Goal: Check status: Check status

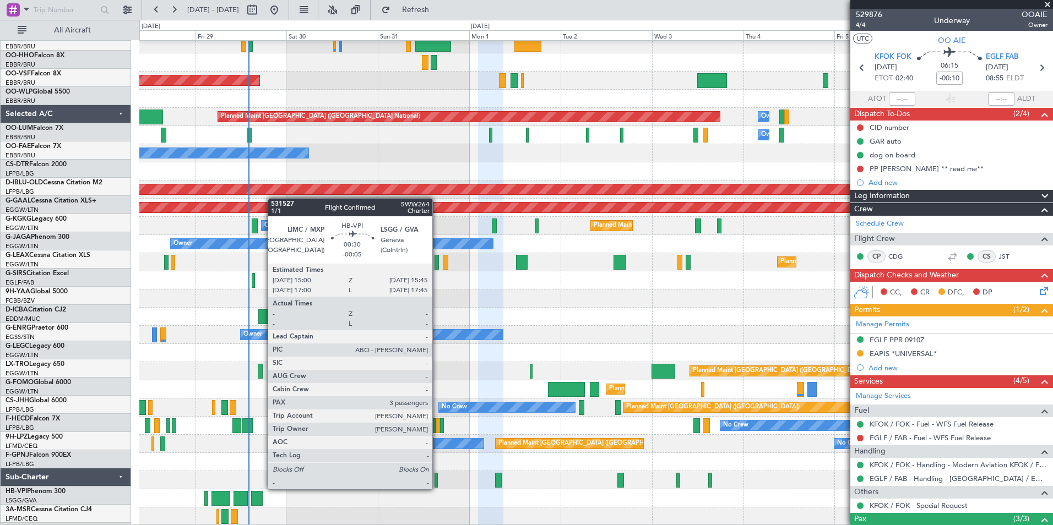
scroll to position [278, 0]
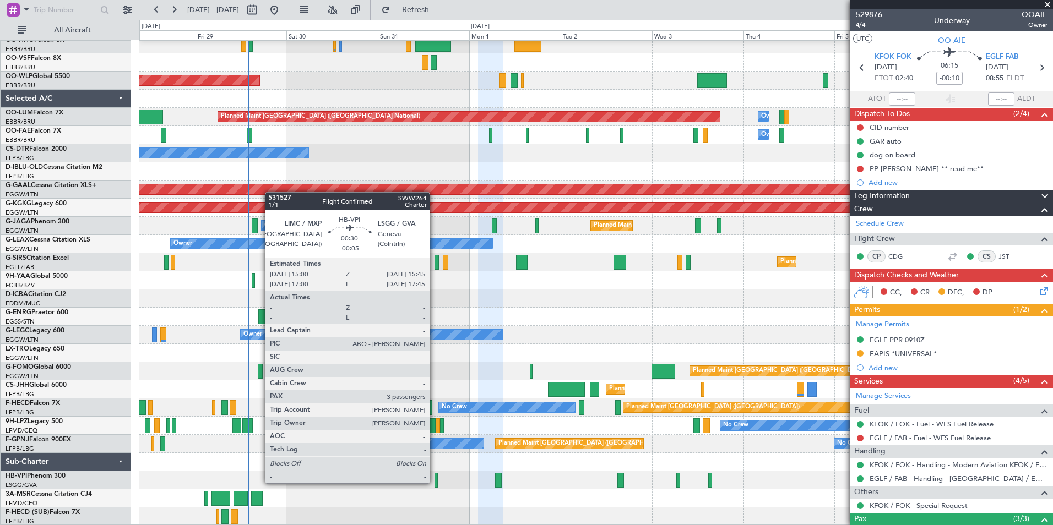
click at [434, 482] on div at bounding box center [435, 480] width 3 height 15
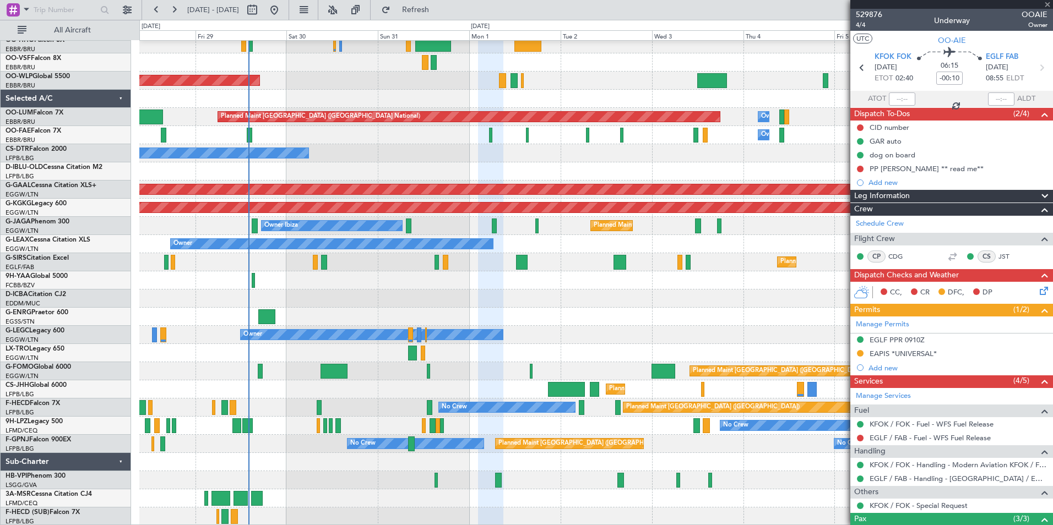
type input "-00:05"
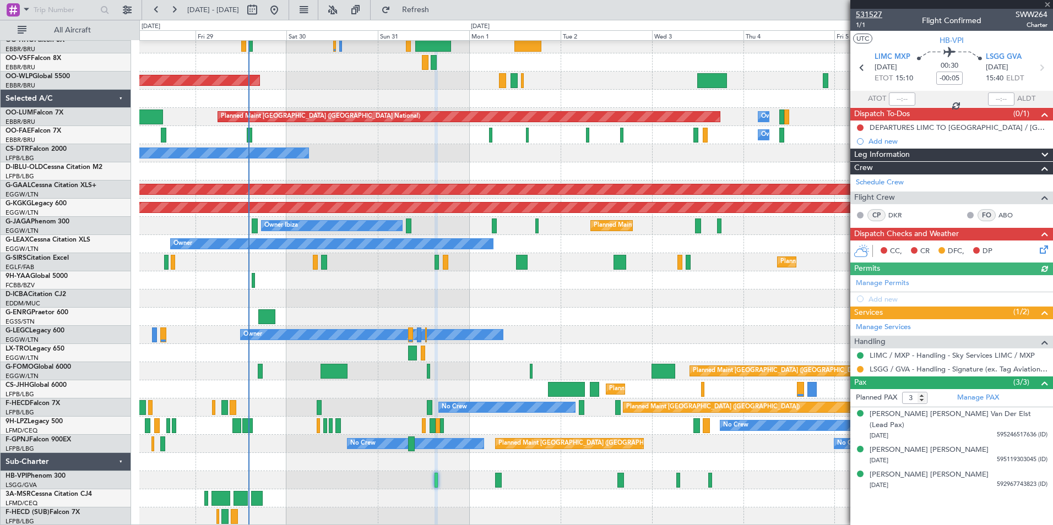
click at [870, 10] on span "531527" at bounding box center [868, 15] width 26 height 12
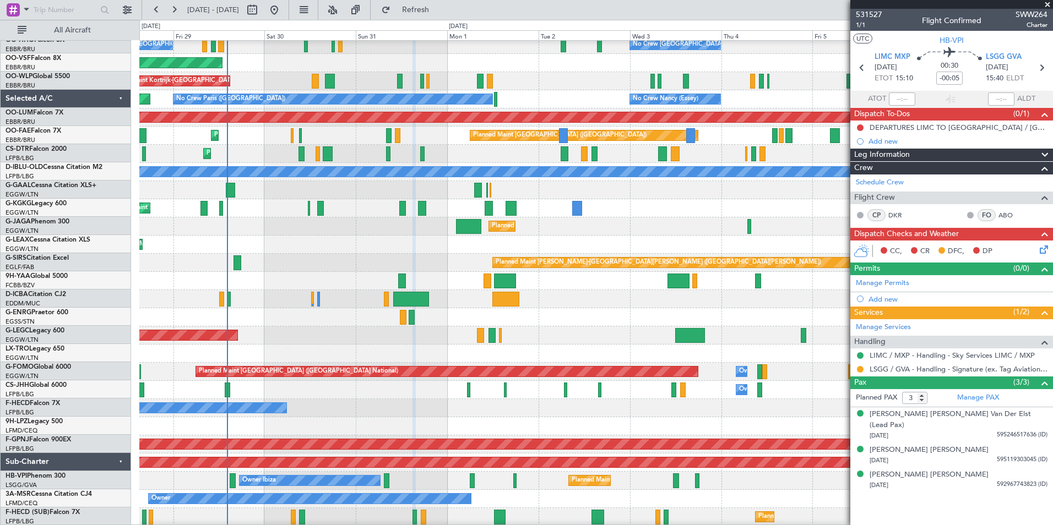
scroll to position [23, 0]
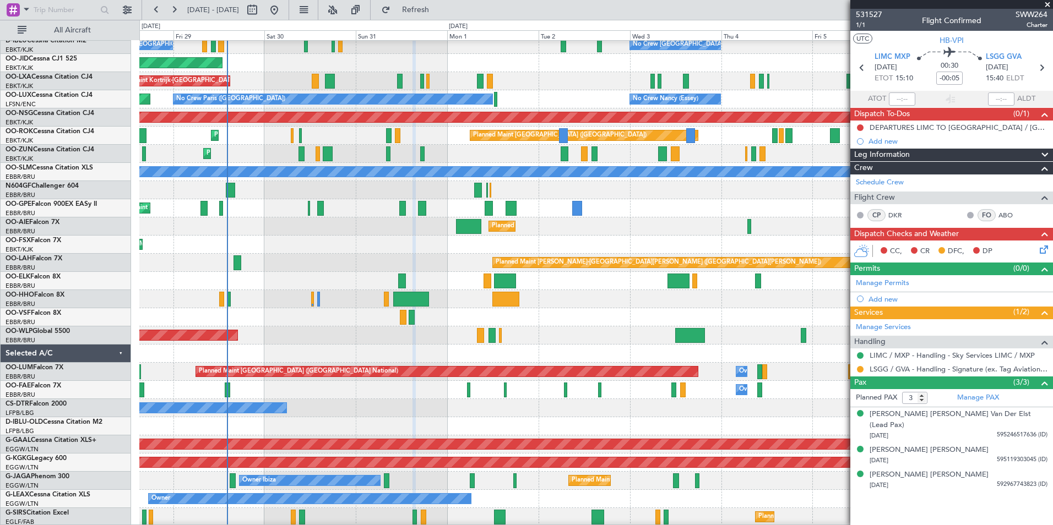
click at [378, 525] on html "[DATE] - [DATE] Refresh Quick Links All Aircraft No Crew [GEOGRAPHIC_DATA] (Bru…" at bounding box center [526, 262] width 1053 height 525
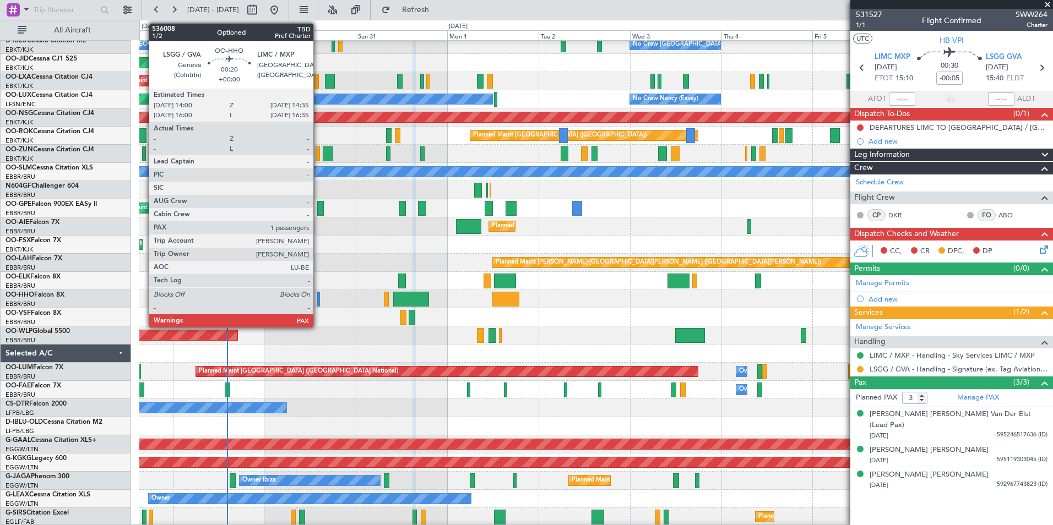
click at [318, 297] on div at bounding box center [318, 299] width 3 height 15
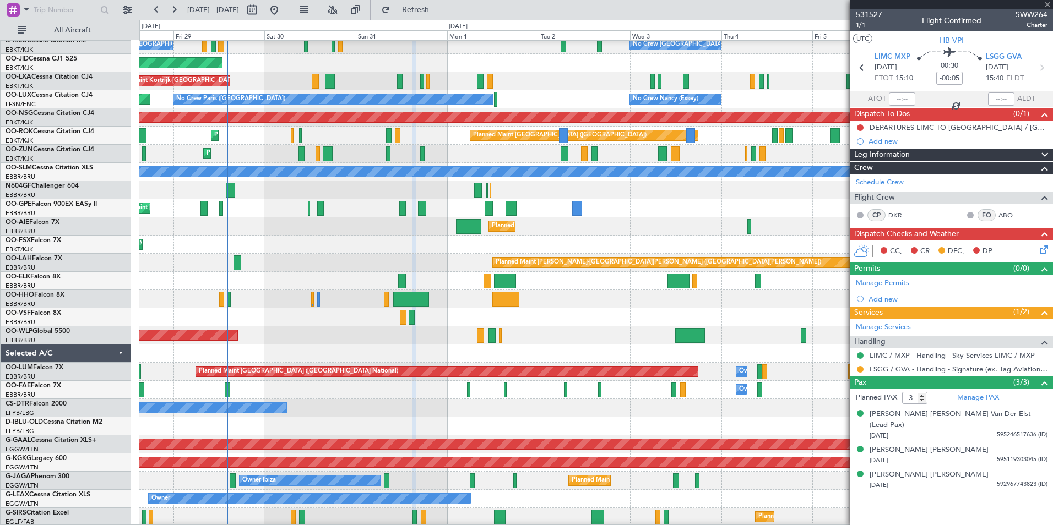
type input "1"
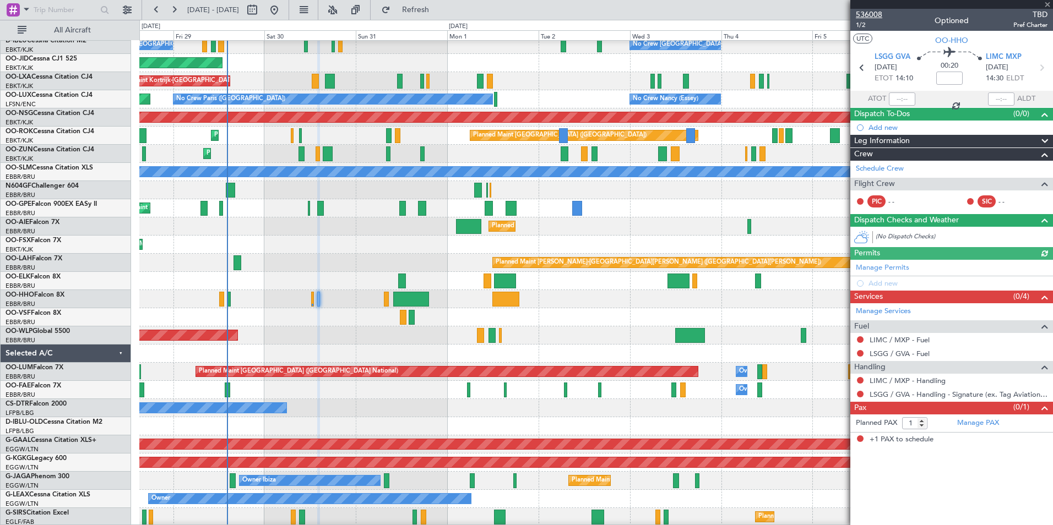
click at [872, 19] on span "536008" at bounding box center [868, 15] width 26 height 12
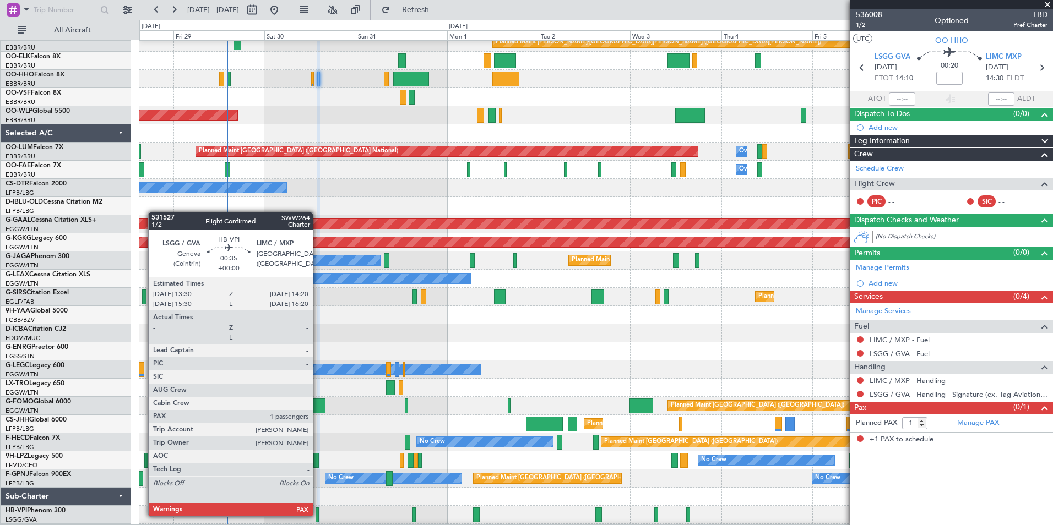
click at [318, 515] on div at bounding box center [316, 515] width 3 height 15
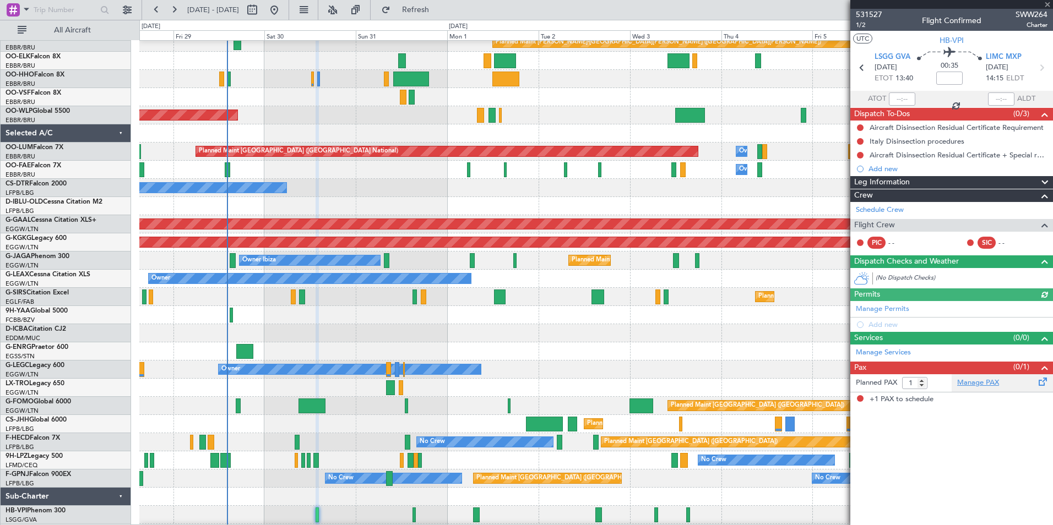
click at [962, 385] on link "Manage PAX" at bounding box center [978, 383] width 42 height 11
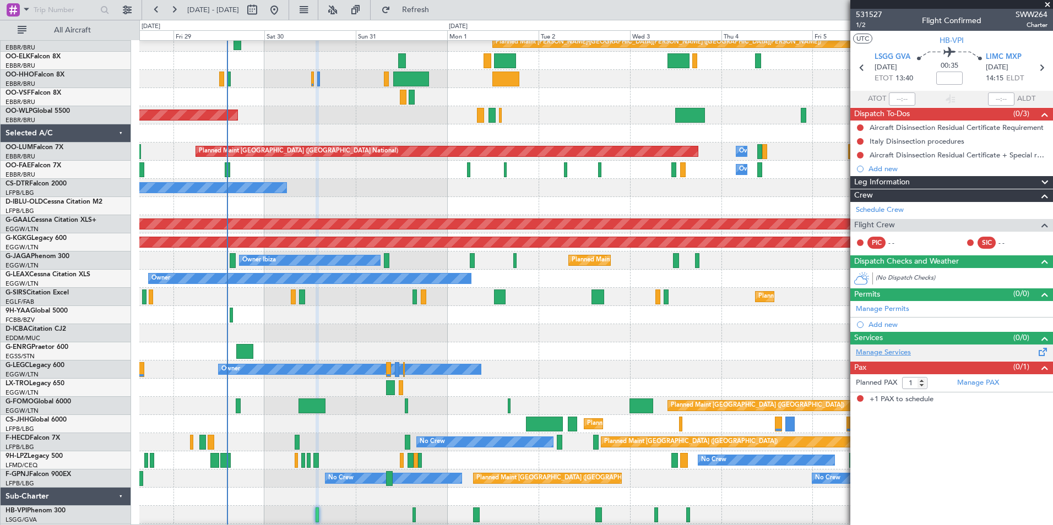
click at [875, 352] on link "Manage Services" at bounding box center [882, 352] width 55 height 11
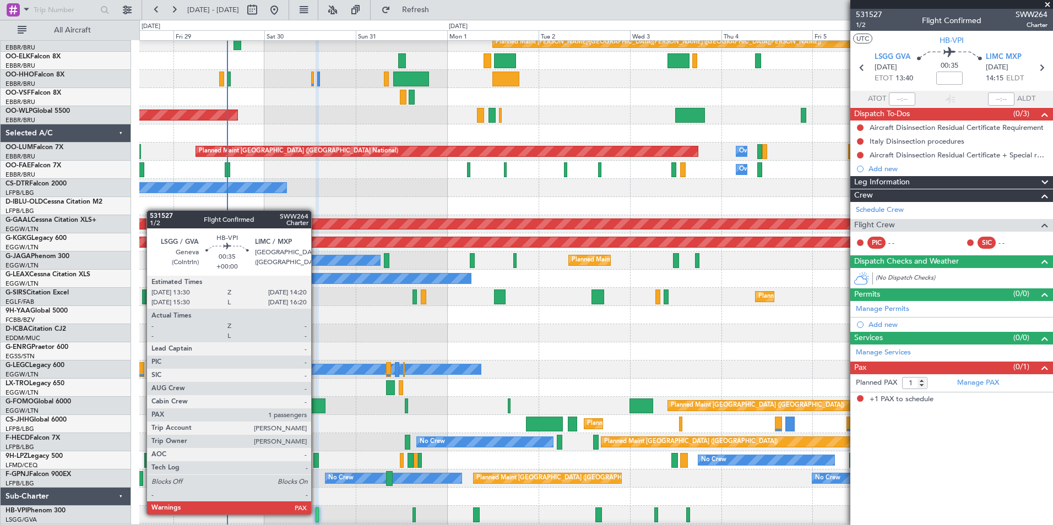
click at [316, 514] on div at bounding box center [316, 515] width 3 height 15
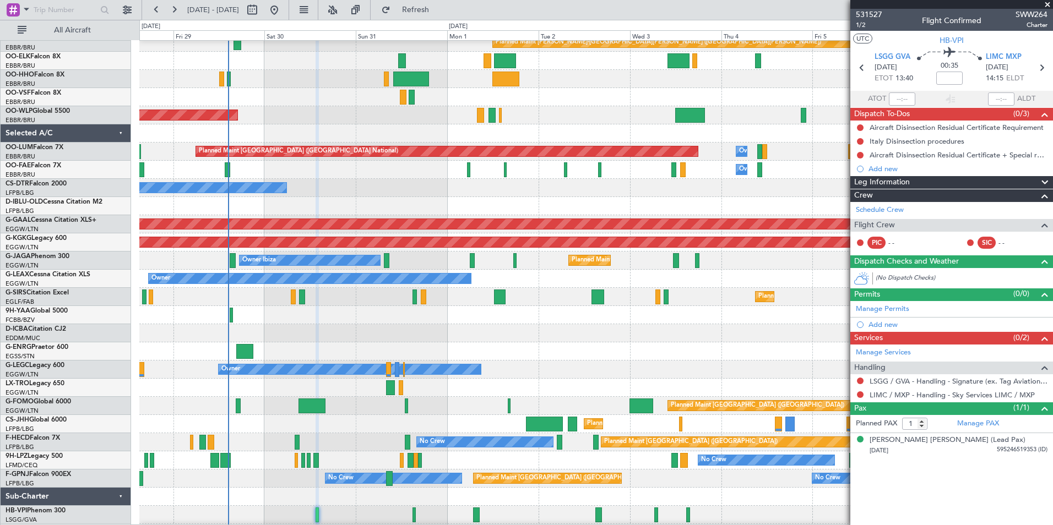
click at [399, 324] on div at bounding box center [595, 315] width 913 height 18
